Goal: Transaction & Acquisition: Obtain resource

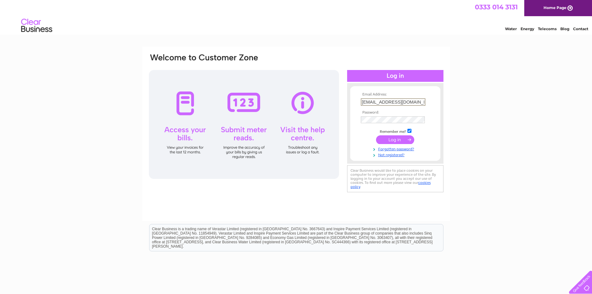
drag, startPoint x: 417, startPoint y: 104, endPoint x: 245, endPoint y: 103, distance: 171.6
click at [245, 103] on div "Email Address: sales@landwarriorairsoft.com Password:" at bounding box center [296, 123] width 296 height 141
paste input "hello@cathwaters.scot"
type input "hello@cathwaters.scot"
click at [334, 121] on div "Email Address: hello@cathwaters.scot Password:" at bounding box center [296, 123] width 296 height 141
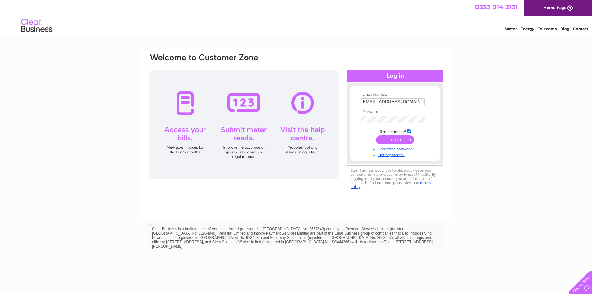
click at [493, 135] on div "Email Address: hello@cathwaters.scot Password: Forgotten password?" at bounding box center [296, 187] width 592 height 280
click at [409, 130] on input "checkbox" at bounding box center [410, 130] width 4 height 4
checkbox input "false"
click at [394, 138] on input "submit" at bounding box center [395, 139] width 38 height 9
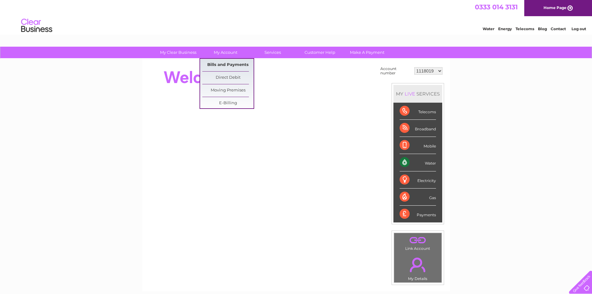
click at [242, 64] on div "My Clear Business Login Details My Details My Preferences Link Account My Accou…" at bounding box center [296, 222] width 592 height 351
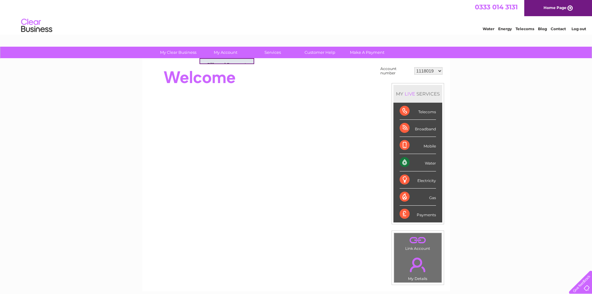
click at [220, 63] on link "Bills and Payments" at bounding box center [227, 65] width 51 height 12
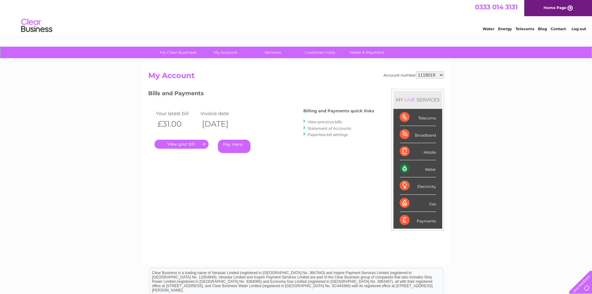
click at [332, 122] on link "View previous bills" at bounding box center [325, 121] width 34 height 5
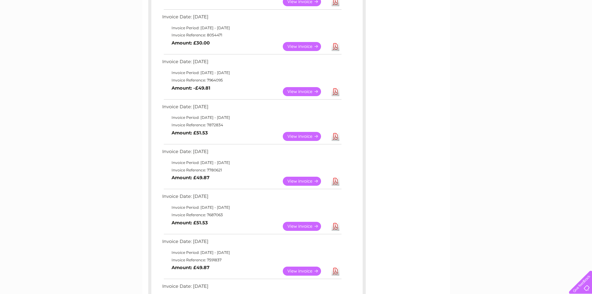
scroll to position [187, 0]
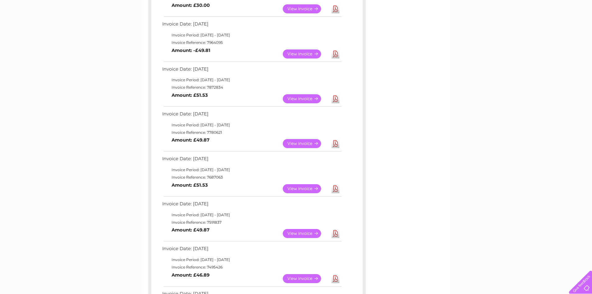
click at [336, 233] on link "Download" at bounding box center [336, 233] width 8 height 9
click at [335, 189] on link "Download" at bounding box center [336, 188] width 8 height 9
click at [335, 142] on link "Download" at bounding box center [336, 143] width 8 height 9
click at [336, 100] on link "Download" at bounding box center [336, 98] width 8 height 9
click at [336, 55] on link "Download" at bounding box center [336, 53] width 8 height 9
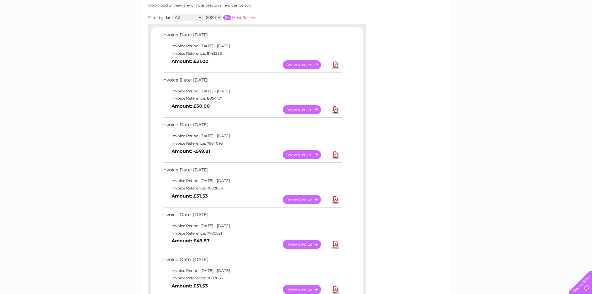
scroll to position [62, 0]
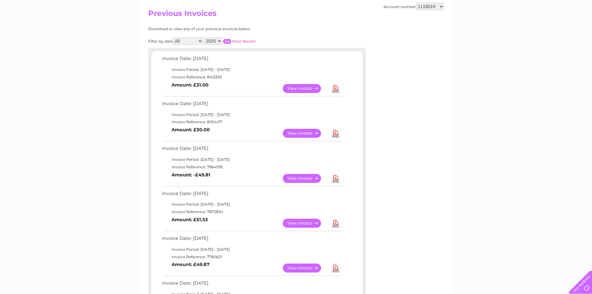
click at [335, 133] on link "Download" at bounding box center [336, 133] width 8 height 9
click at [336, 88] on link "Download" at bounding box center [336, 88] width 8 height 9
click at [434, 8] on select "1118019 30282195 30294995" at bounding box center [430, 6] width 28 height 7
select select "30282195"
click at [416, 3] on select "1118019 30282195 30294995" at bounding box center [430, 6] width 28 height 7
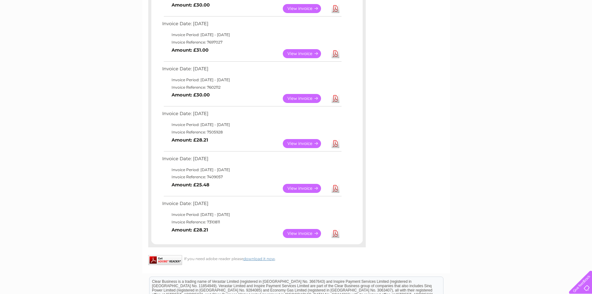
scroll to position [311, 0]
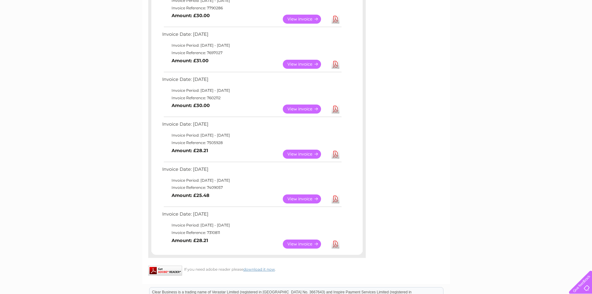
click at [335, 108] on link "Download" at bounding box center [336, 108] width 8 height 9
click at [336, 64] on link "Download" at bounding box center [336, 64] width 8 height 9
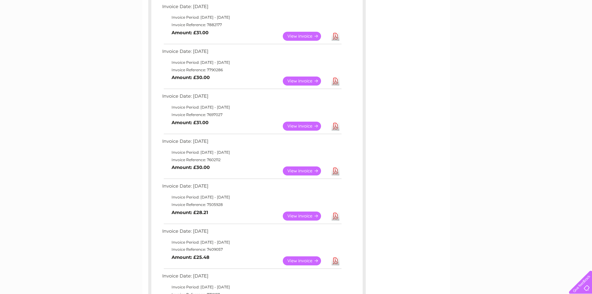
scroll to position [249, 0]
click at [335, 82] on link "Download" at bounding box center [336, 81] width 8 height 9
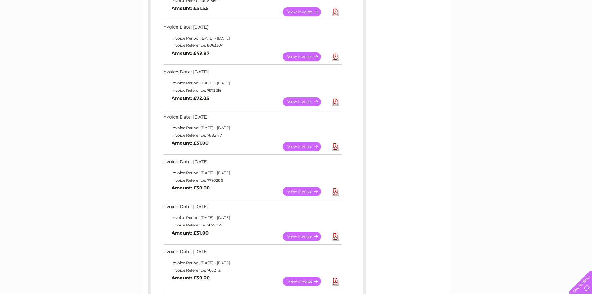
scroll to position [124, 0]
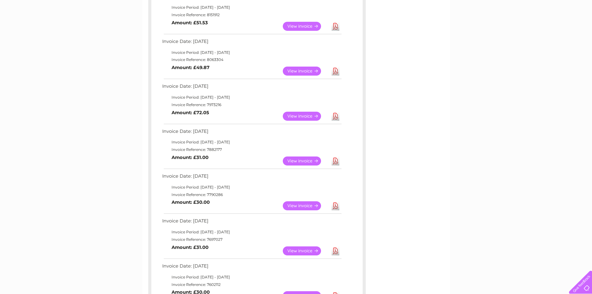
click at [336, 162] on link "Download" at bounding box center [336, 160] width 8 height 9
click at [336, 116] on link "Download" at bounding box center [336, 116] width 8 height 9
click at [336, 71] on link "Download" at bounding box center [336, 71] width 8 height 9
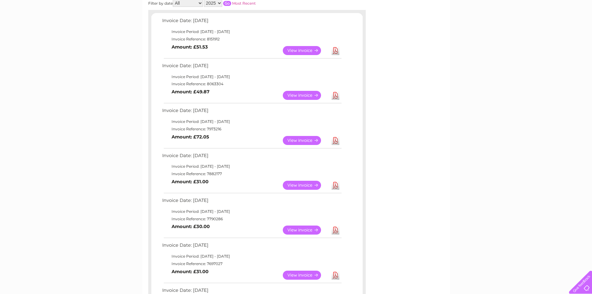
scroll to position [31, 0]
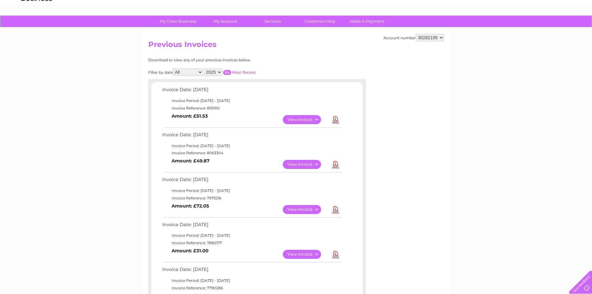
click at [335, 119] on link "Download" at bounding box center [336, 119] width 8 height 9
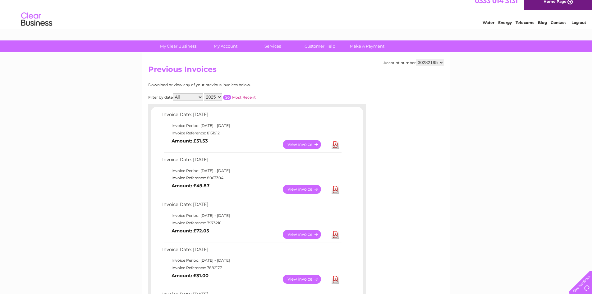
scroll to position [0, 0]
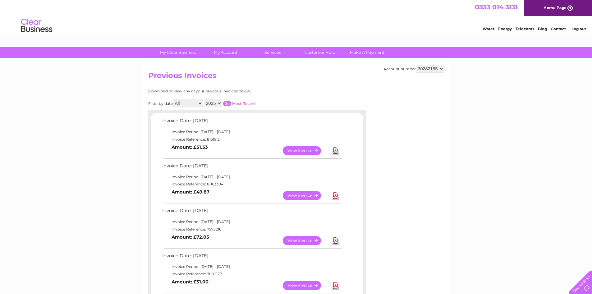
click at [424, 68] on select "1118019 30282195 30294995" at bounding box center [430, 68] width 28 height 7
select select "30294995"
click at [416, 65] on select "1118019 30282195 30294995" at bounding box center [430, 68] width 28 height 7
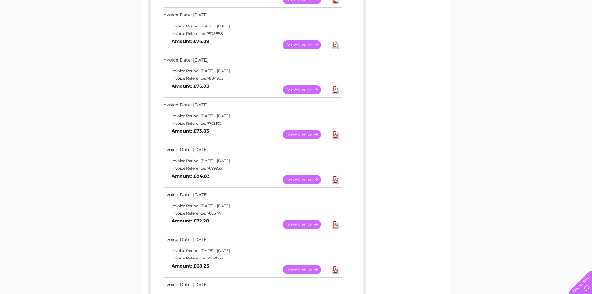
scroll to position [187, 0]
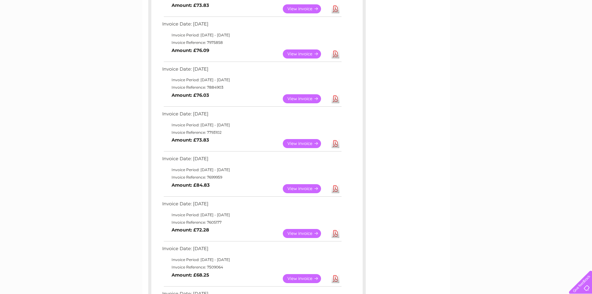
click at [335, 146] on link "Download" at bounding box center [336, 143] width 8 height 9
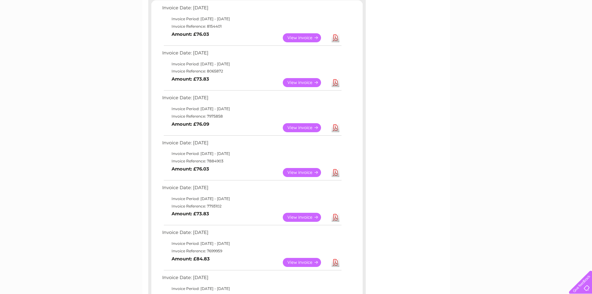
scroll to position [93, 0]
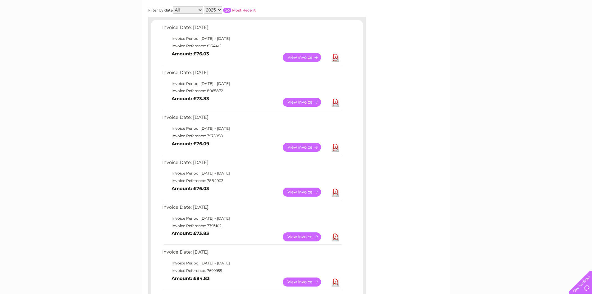
click at [337, 191] on link "Download" at bounding box center [336, 191] width 8 height 9
click at [336, 147] on link "Download" at bounding box center [336, 147] width 8 height 9
click at [336, 101] on link "Download" at bounding box center [336, 102] width 8 height 9
click at [338, 55] on link "Download" at bounding box center [336, 57] width 8 height 9
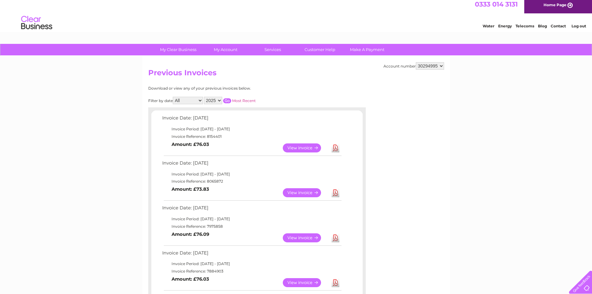
scroll to position [0, 0]
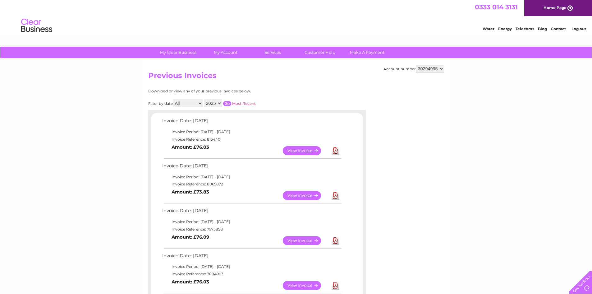
click at [585, 27] on link "Log out" at bounding box center [579, 28] width 15 height 5
